Goal: Information Seeking & Learning: Learn about a topic

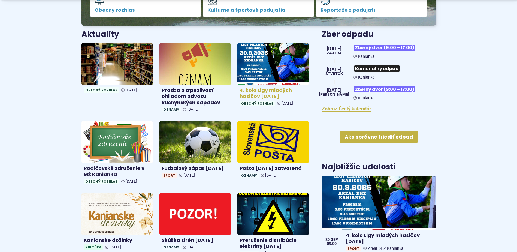
scroll to position [191, 0]
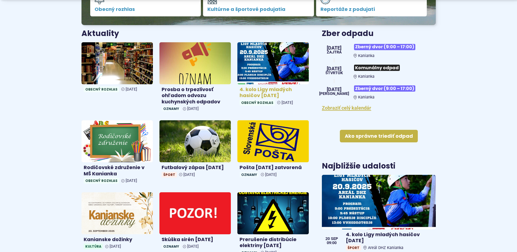
click at [270, 92] on h4 "4. kolo Ligy mladých hasičov [DATE]" at bounding box center [273, 92] width 67 height 12
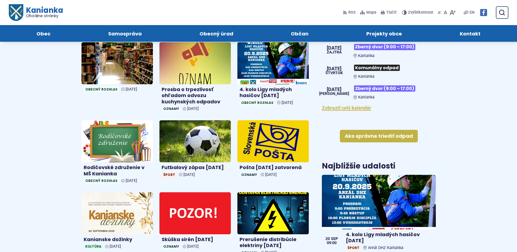
scroll to position [109, 0]
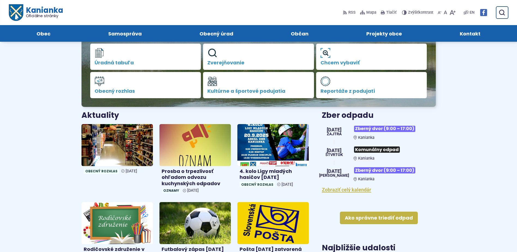
click at [118, 152] on img at bounding box center [117, 145] width 82 height 48
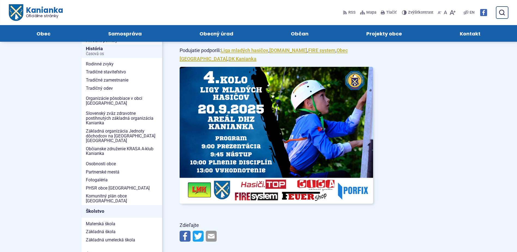
scroll to position [54, 0]
